Goal: Check status: Check status

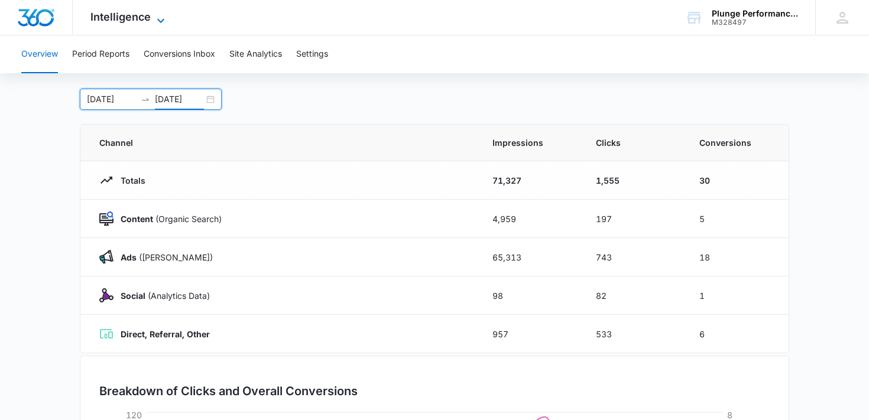
click at [124, 22] on span "Intelligence" at bounding box center [120, 17] width 60 height 12
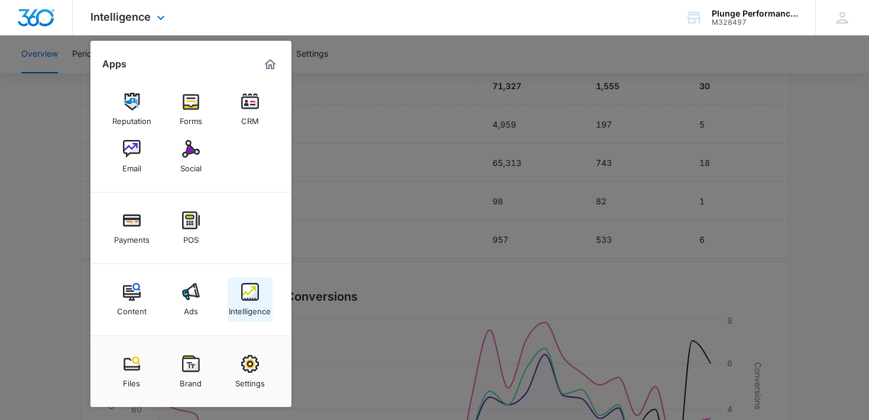
scroll to position [242, 0]
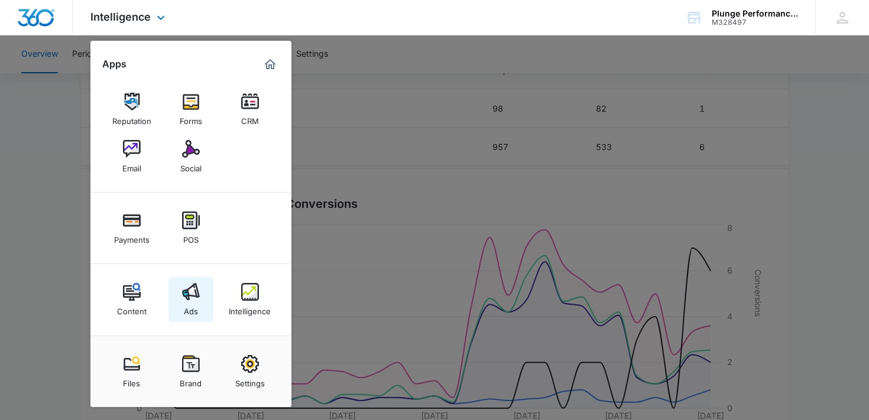
click at [199, 300] on img at bounding box center [191, 292] width 18 height 18
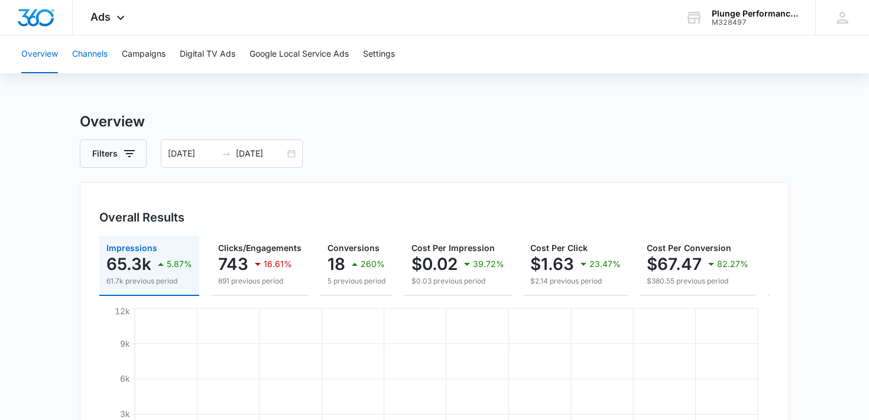
click at [80, 67] on button "Channels" at bounding box center [89, 54] width 35 height 38
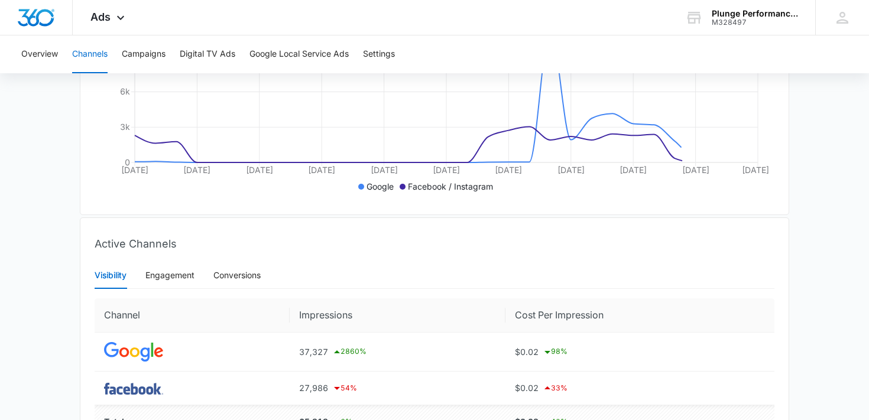
scroll to position [363, 0]
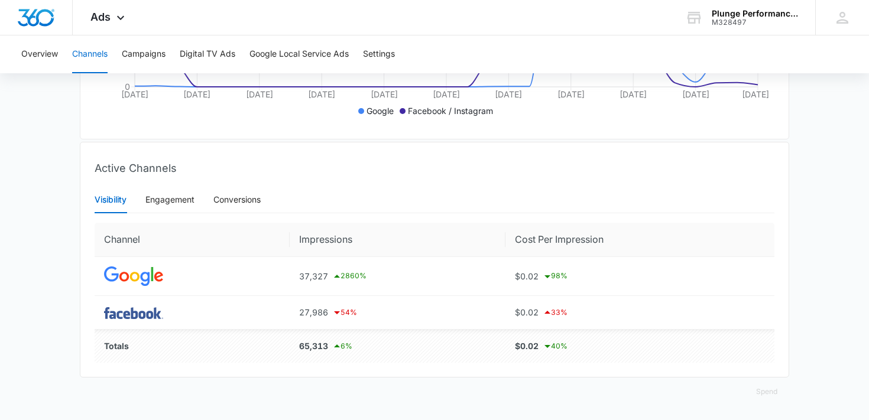
click at [213, 200] on div "Visibility Engagement Conversions" at bounding box center [178, 199] width 166 height 27
click at [225, 203] on div "Conversions" at bounding box center [236, 199] width 47 height 13
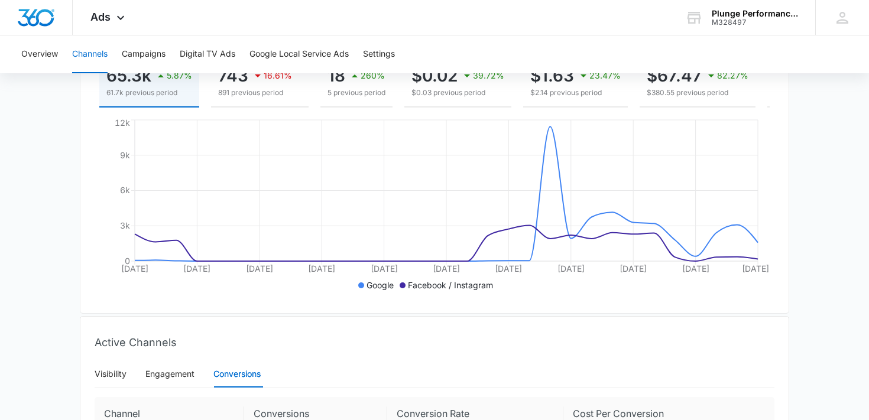
scroll to position [110, 0]
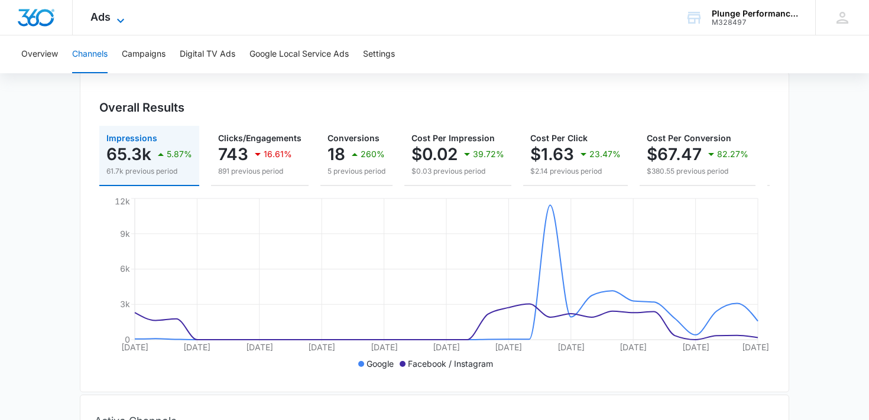
click at [114, 16] on icon at bounding box center [121, 21] width 14 height 14
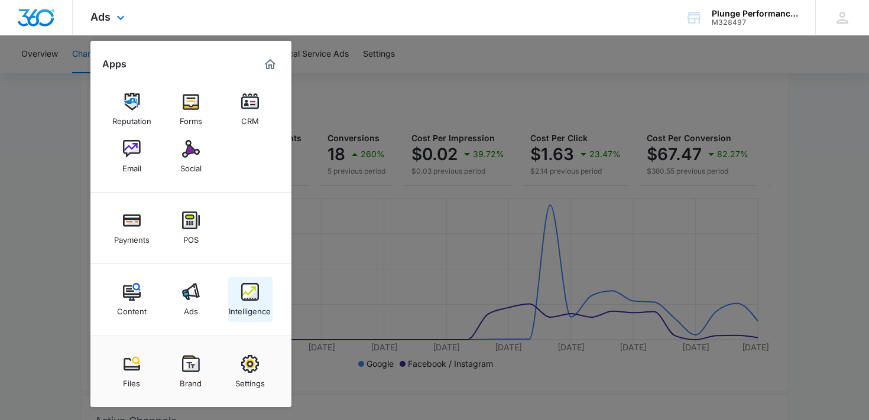
click at [255, 302] on div "Intelligence" at bounding box center [250, 308] width 42 height 15
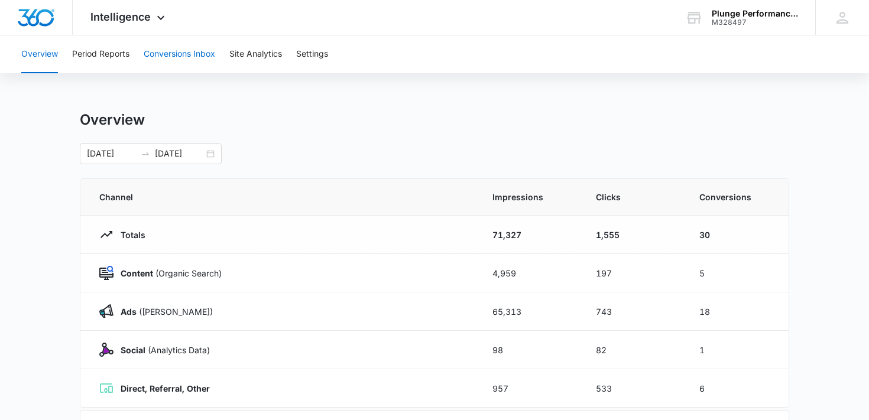
click at [182, 52] on button "Conversions Inbox" at bounding box center [180, 54] width 72 height 38
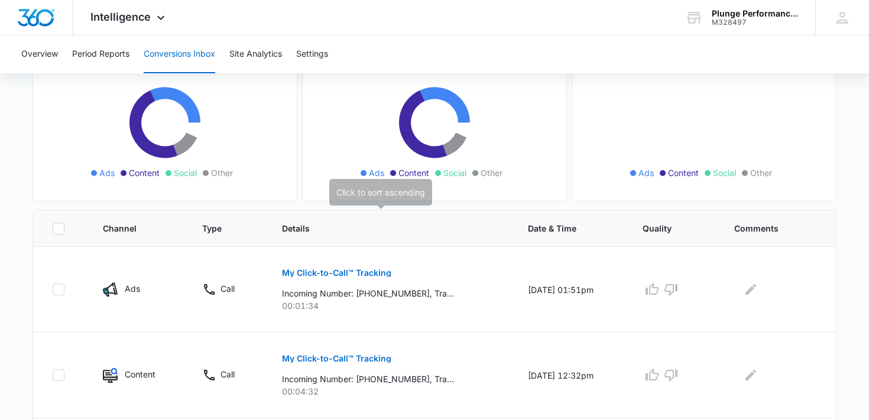
scroll to position [222, 0]
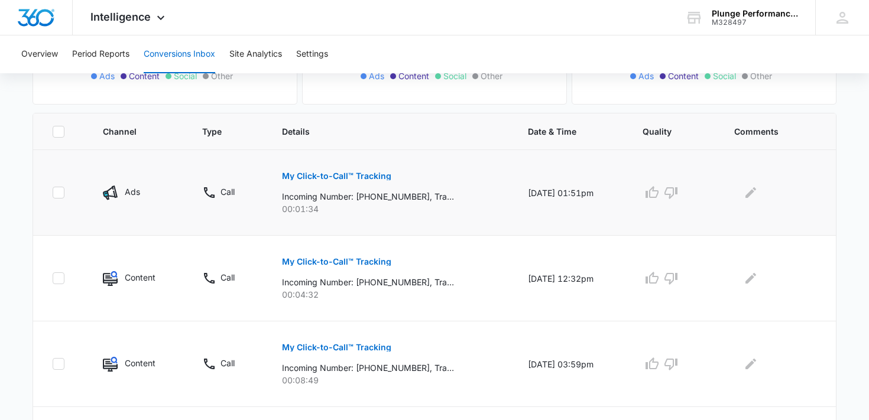
click at [331, 173] on p "My Click-to-Call™ Tracking" at bounding box center [336, 176] width 109 height 8
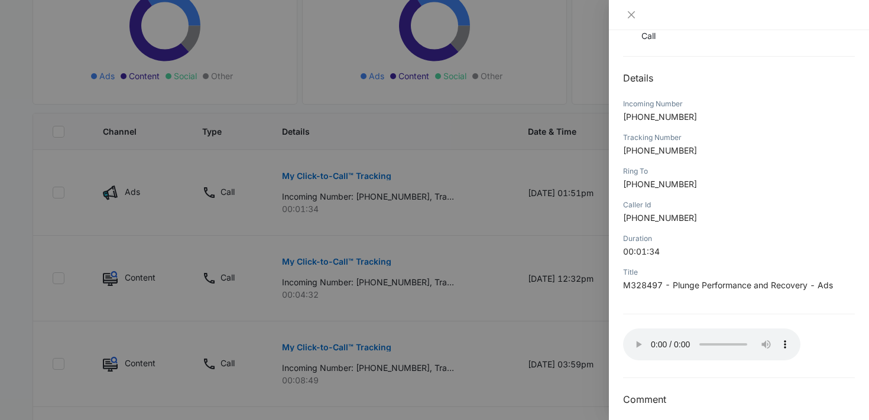
scroll to position [105, 0]
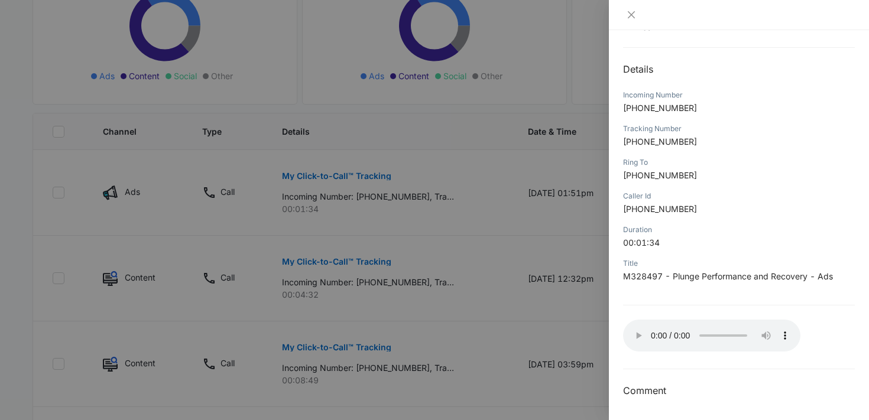
click at [451, 187] on div at bounding box center [434, 210] width 869 height 420
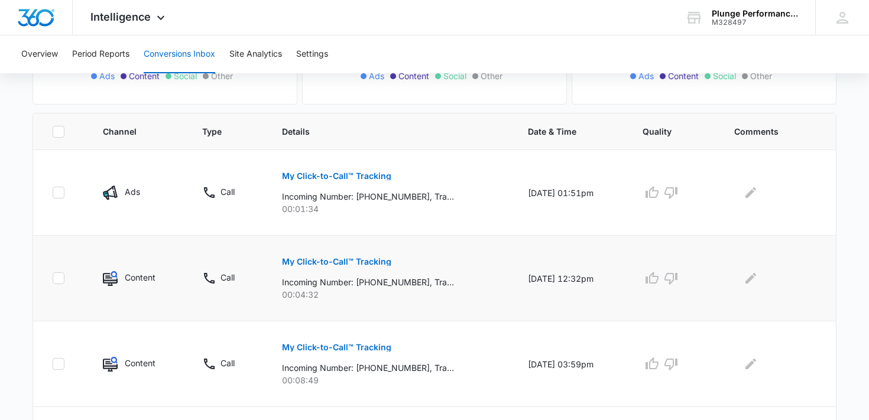
click at [306, 263] on p "My Click-to-Call™ Tracking" at bounding box center [336, 262] width 109 height 8
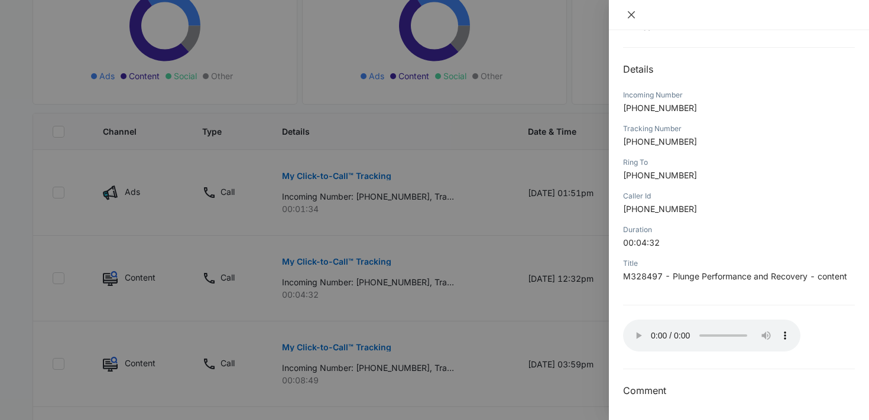
click at [631, 16] on icon "close" at bounding box center [631, 14] width 9 height 9
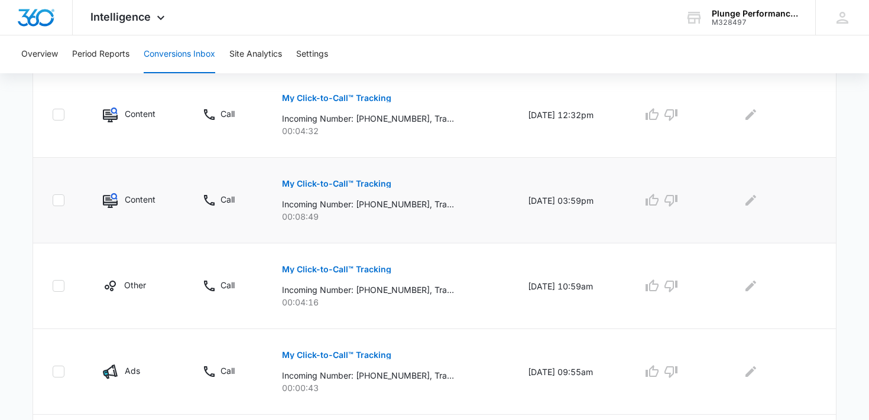
scroll to position [440, 0]
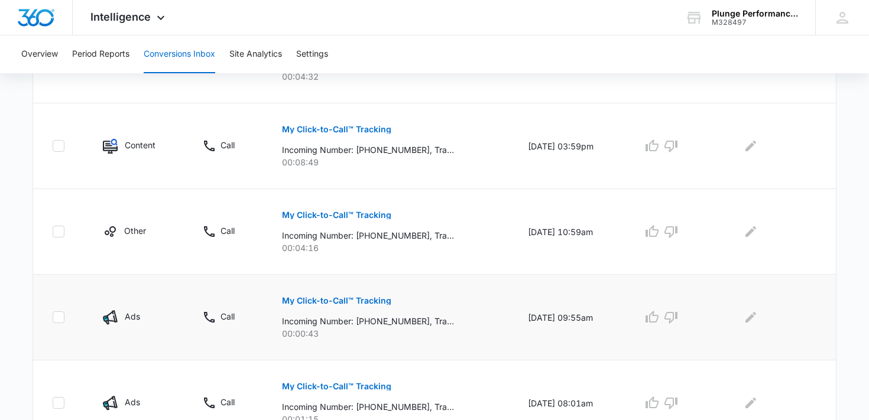
click at [301, 298] on p "My Click-to-Call™ Tracking" at bounding box center [336, 301] width 109 height 8
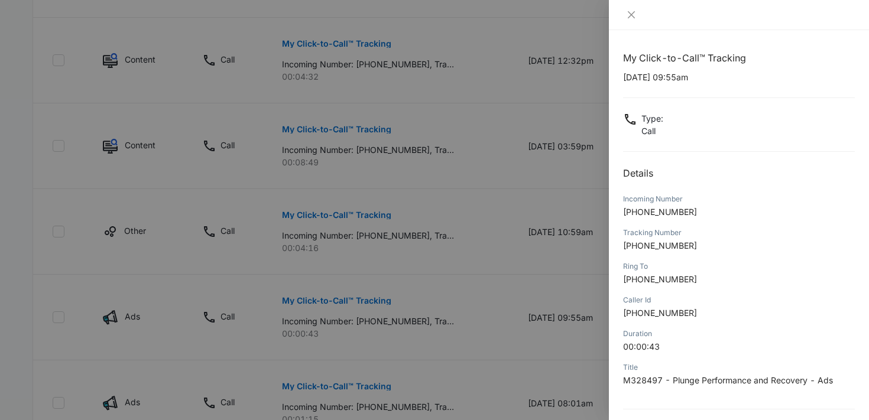
scroll to position [105, 0]
